Goal: Entertainment & Leisure: Consume media (video, audio)

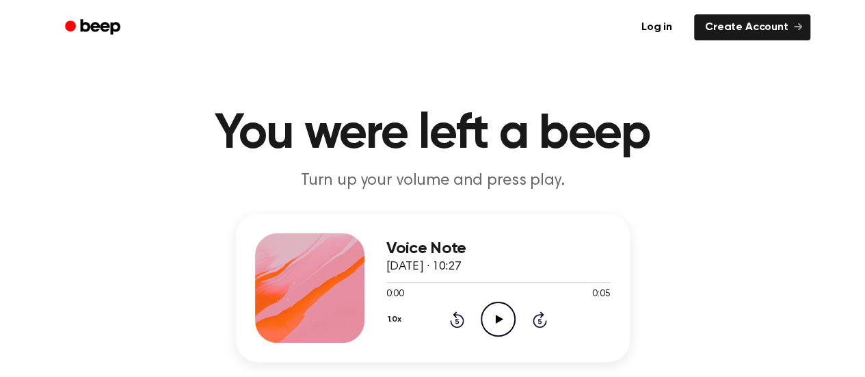
click at [489, 326] on icon "Play Audio" at bounding box center [497, 318] width 35 height 35
click at [480, 323] on div "1.0x Rewind 5 seconds Play Audio Skip 5 seconds" at bounding box center [498, 318] width 224 height 35
drag, startPoint x: 500, startPoint y: 325, endPoint x: 474, endPoint y: 299, distance: 37.2
click at [492, 316] on icon "Play Audio" at bounding box center [497, 318] width 35 height 35
click at [492, 301] on icon "Play Audio" at bounding box center [497, 318] width 35 height 35
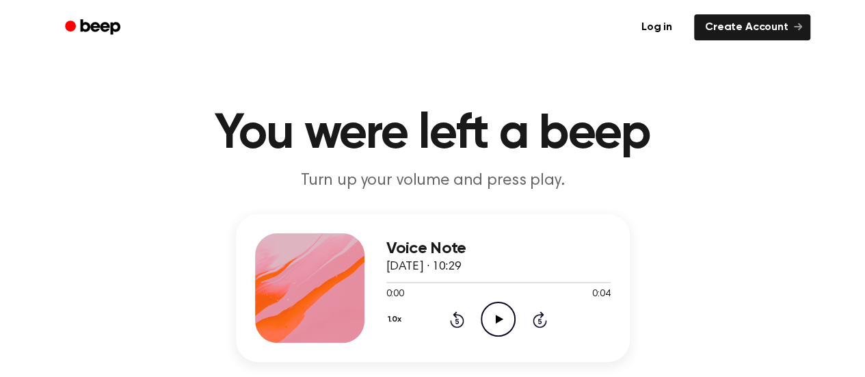
click at [504, 333] on icon "Play Audio" at bounding box center [497, 318] width 35 height 35
click at [498, 327] on icon "Play Audio" at bounding box center [497, 318] width 35 height 35
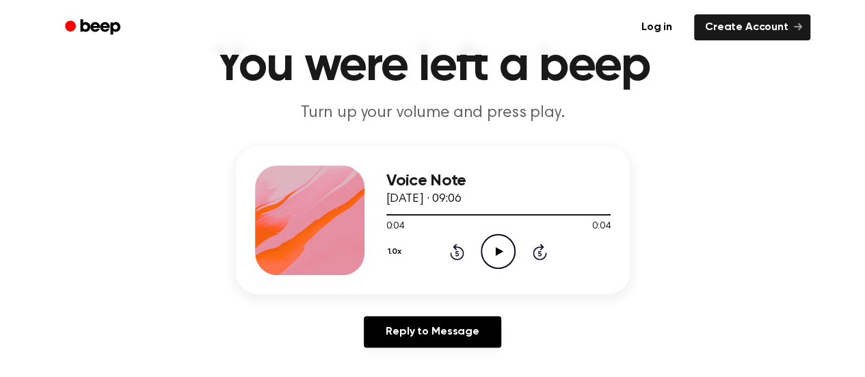
scroll to position [68, 0]
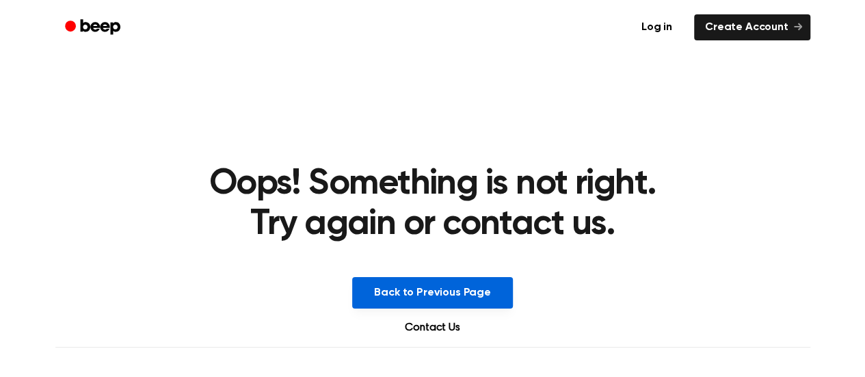
click at [395, 296] on button "Back to Previous Page" at bounding box center [432, 292] width 161 height 31
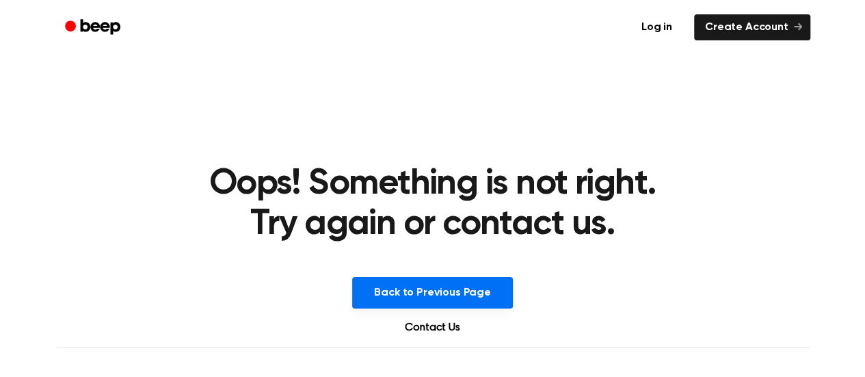
click at [414, 323] on link "Contact Us" at bounding box center [431, 327] width 87 height 16
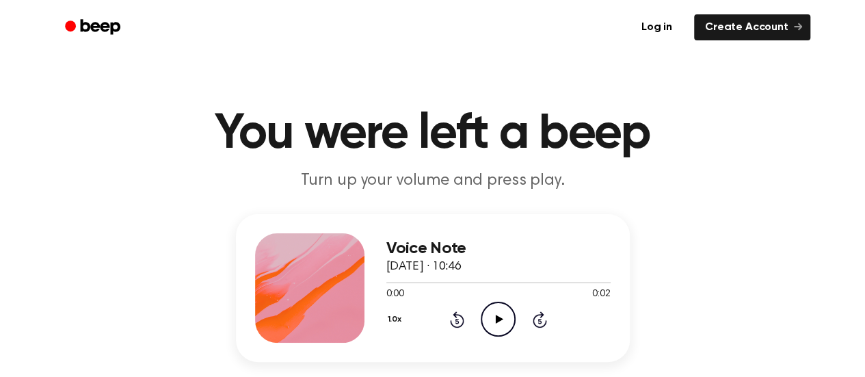
click at [501, 315] on icon "Play Audio" at bounding box center [497, 318] width 35 height 35
click at [493, 333] on icon "Play Audio" at bounding box center [497, 318] width 35 height 35
